Goal: Find specific page/section: Find specific page/section

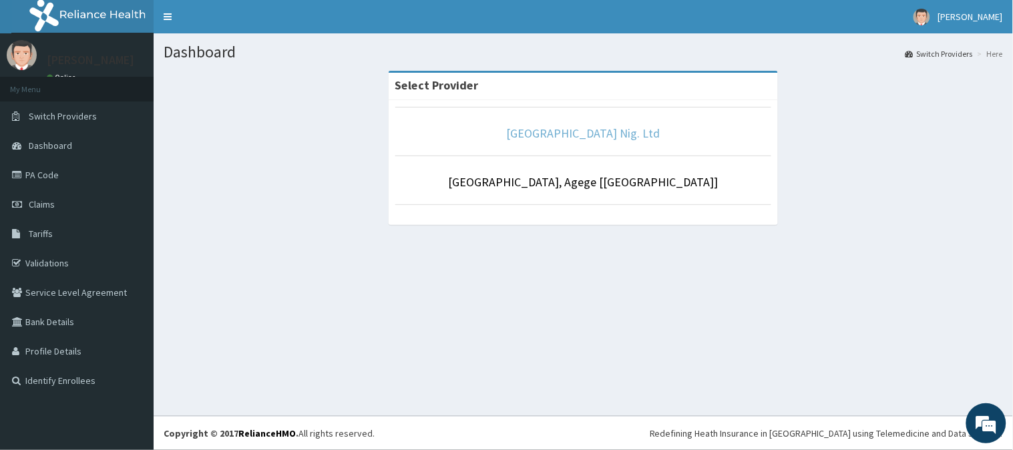
click at [561, 132] on link "[GEOGRAPHIC_DATA] Nig. Ltd" at bounding box center [584, 133] width 154 height 15
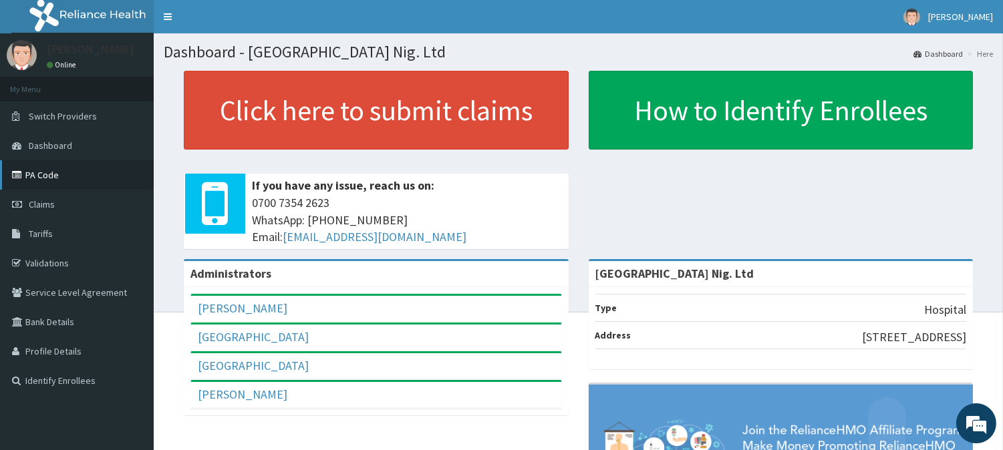
click at [55, 172] on link "PA Code" at bounding box center [77, 174] width 154 height 29
